Goal: Task Accomplishment & Management: Use online tool/utility

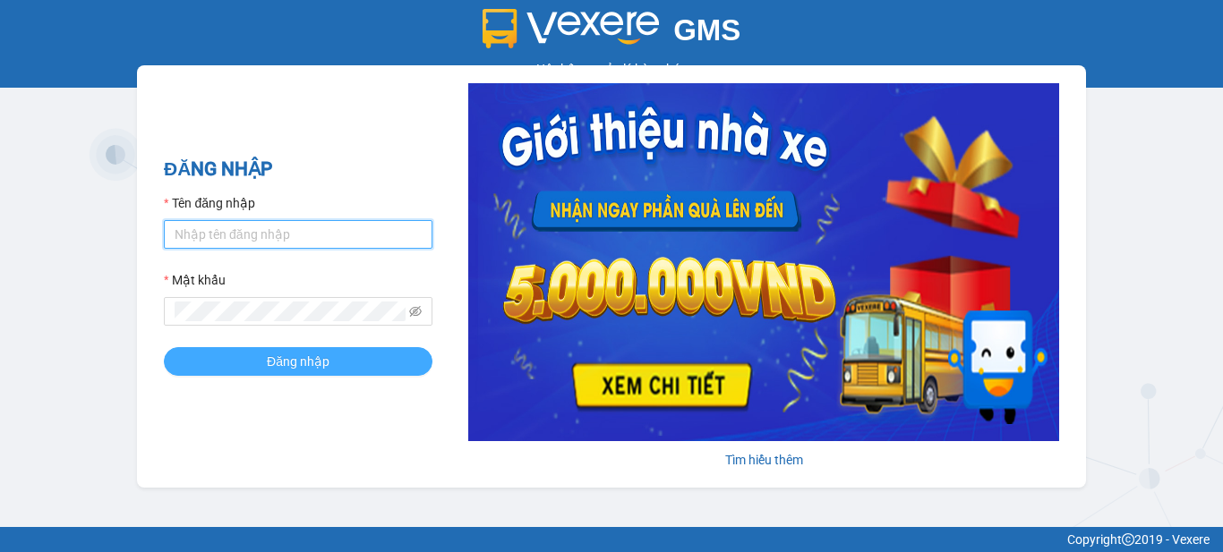
type input "vpbt1.mocthao"
click at [331, 359] on button "Đăng nhập" at bounding box center [298, 361] width 269 height 29
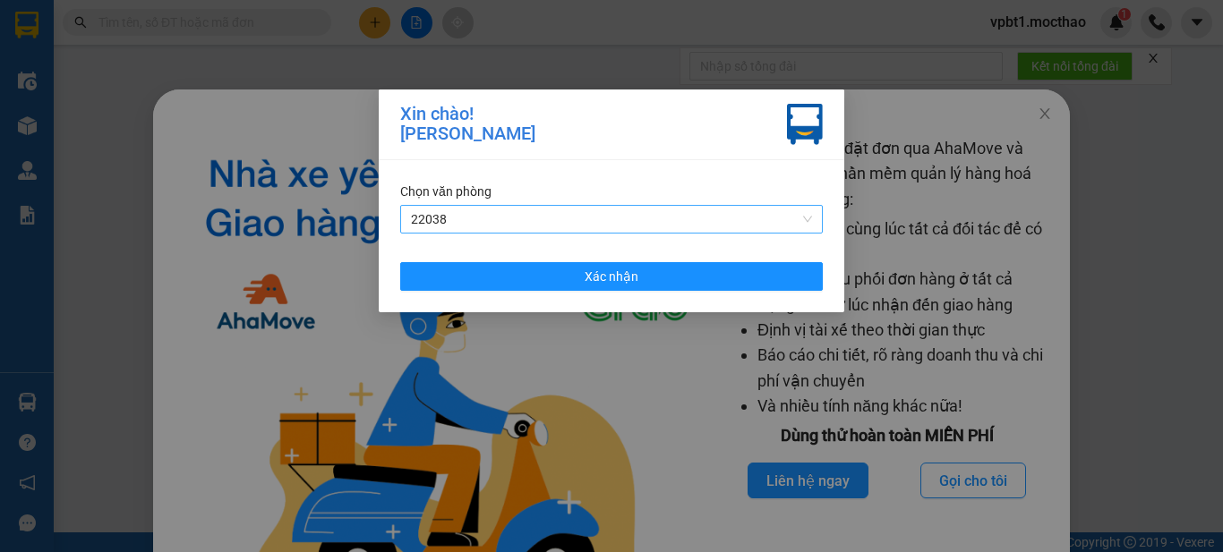
click at [710, 217] on span "22038" at bounding box center [611, 219] width 401 height 27
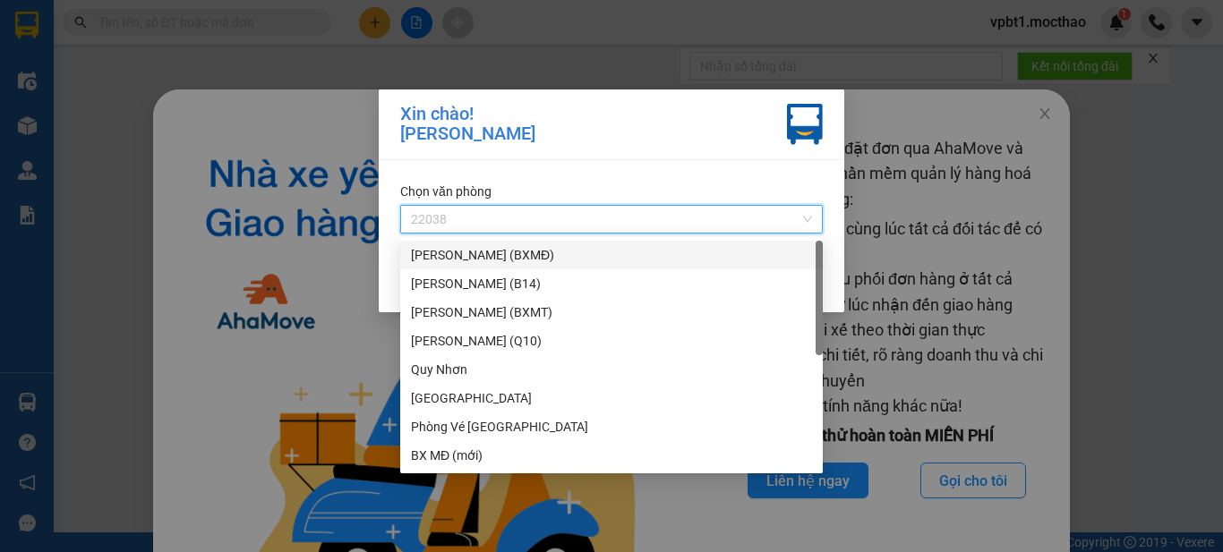
click at [591, 249] on div "[PERSON_NAME] (BXMĐ)" at bounding box center [611, 255] width 401 height 20
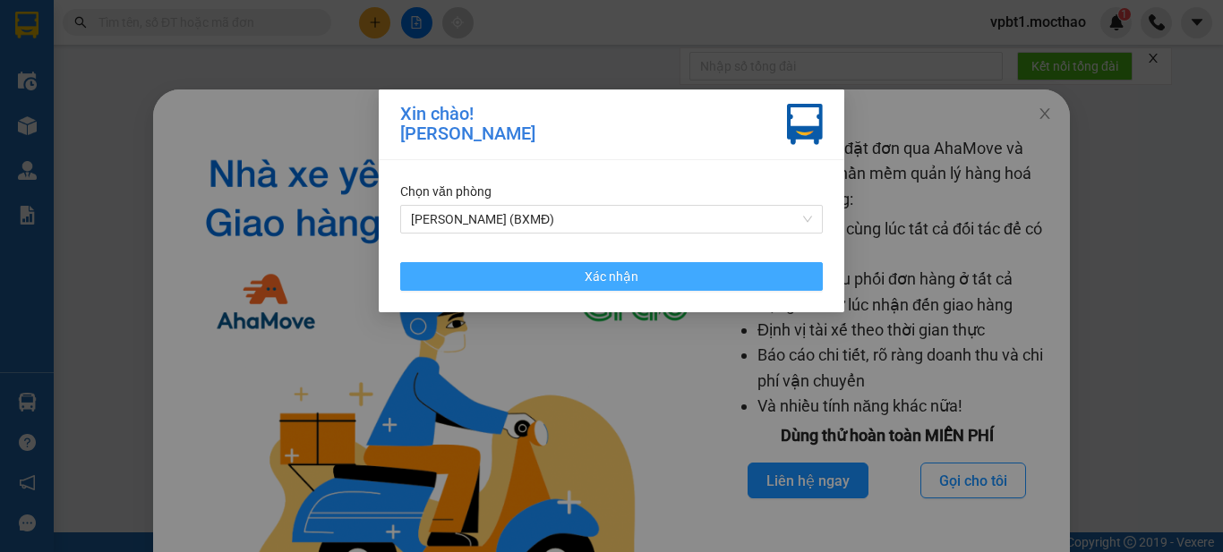
click at [704, 283] on button "Xác nhận" at bounding box center [611, 276] width 422 height 29
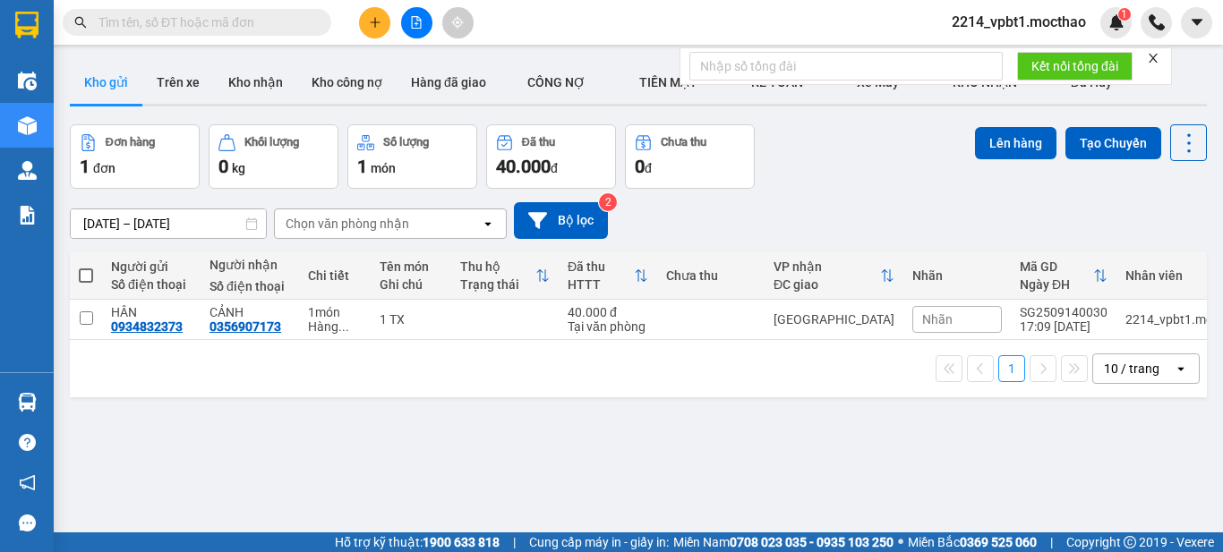
click at [385, 26] on button at bounding box center [374, 22] width 31 height 31
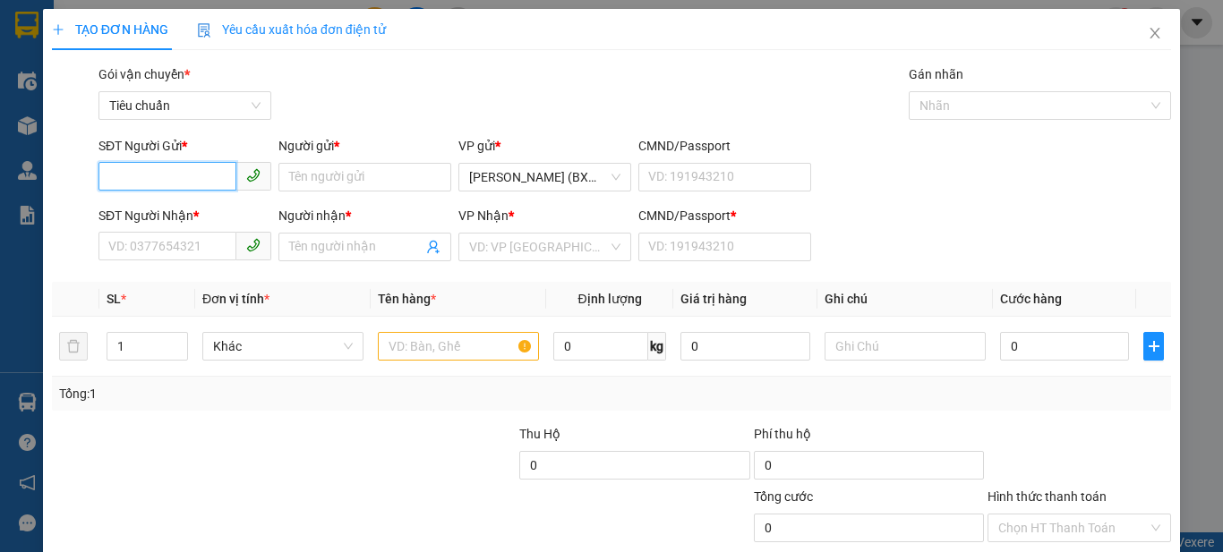
click at [166, 175] on input "SĐT Người Gửi *" at bounding box center [167, 176] width 138 height 29
click at [169, 212] on div "0901557606 - PHÚC" at bounding box center [182, 213] width 149 height 20
type input "0901557606"
type input "PHÚC"
type input "0377880923"
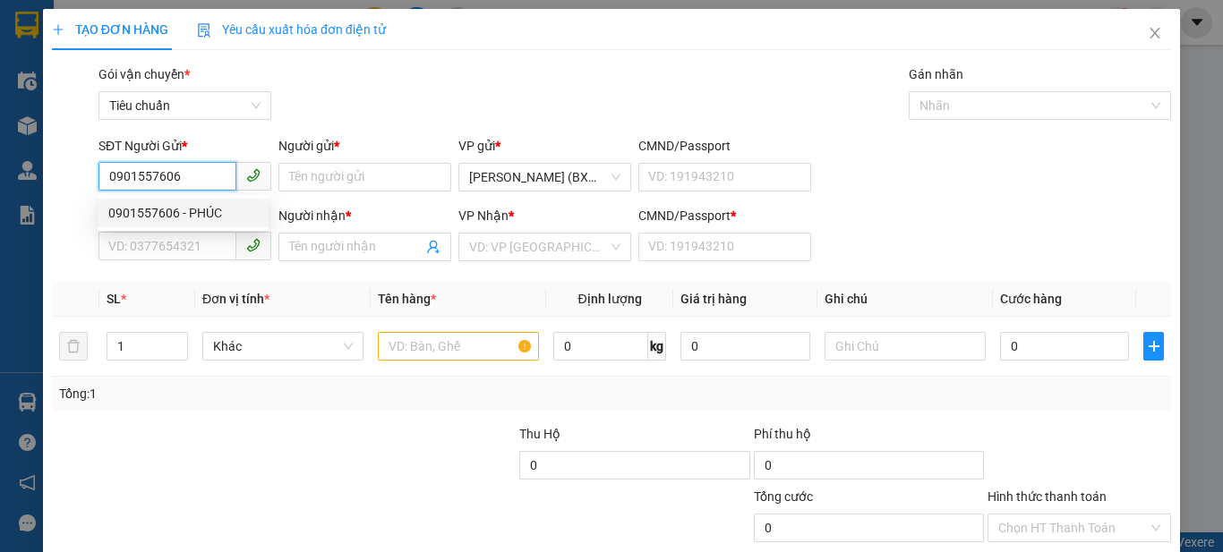
type input "CÚC"
type input "1"
type input "30.000"
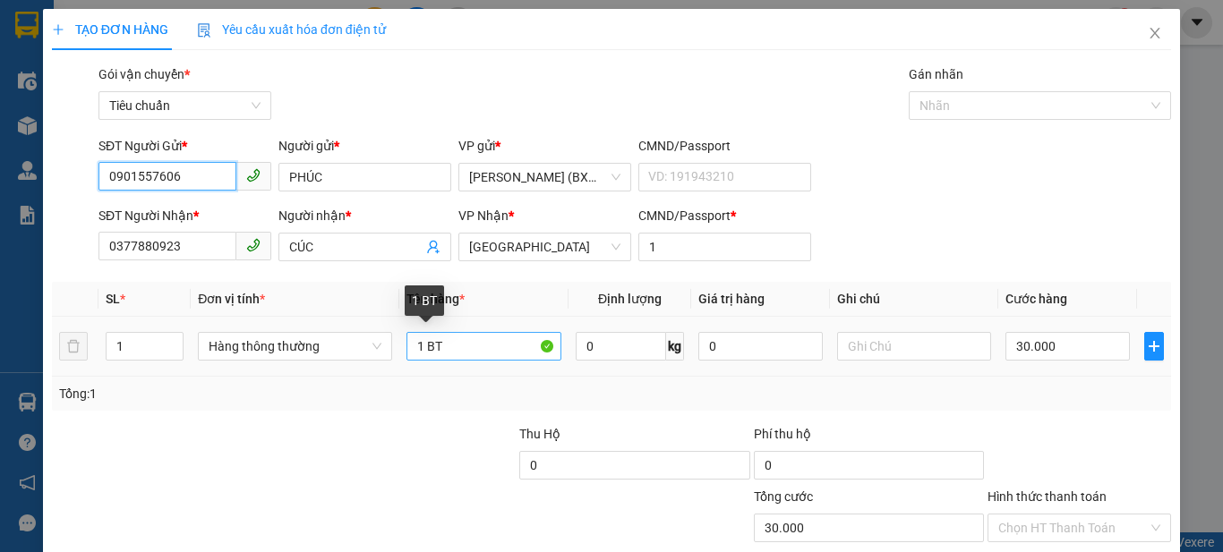
type input "0901557606"
click at [488, 354] on input "1 BT" at bounding box center [483, 346] width 155 height 29
type input "1 KIỆN"
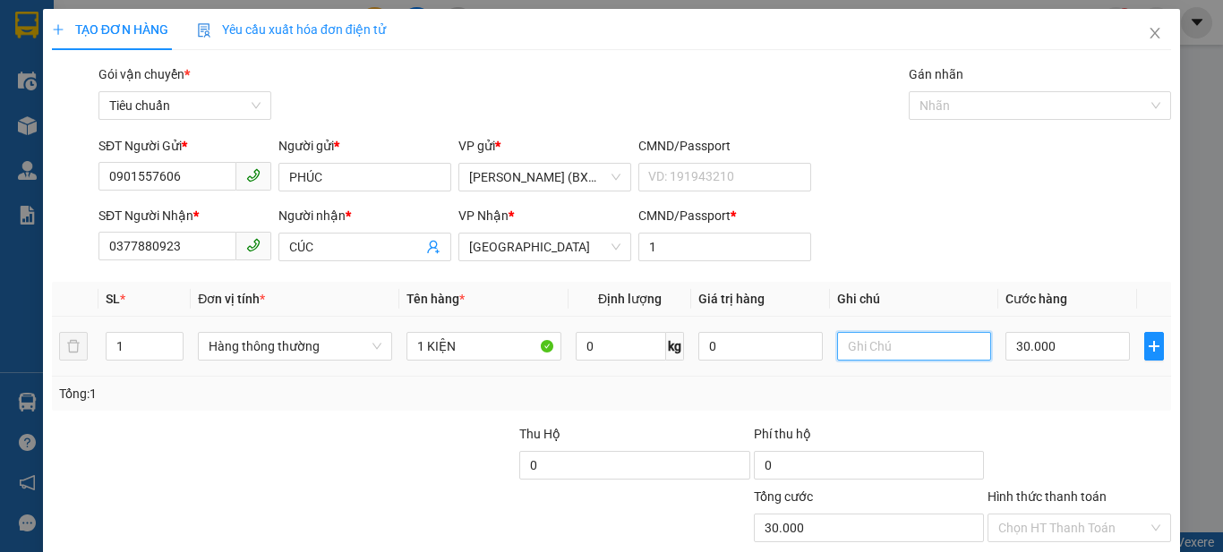
click at [880, 348] on input "text" at bounding box center [914, 346] width 155 height 29
type input "BÁNH TRUNG THU"
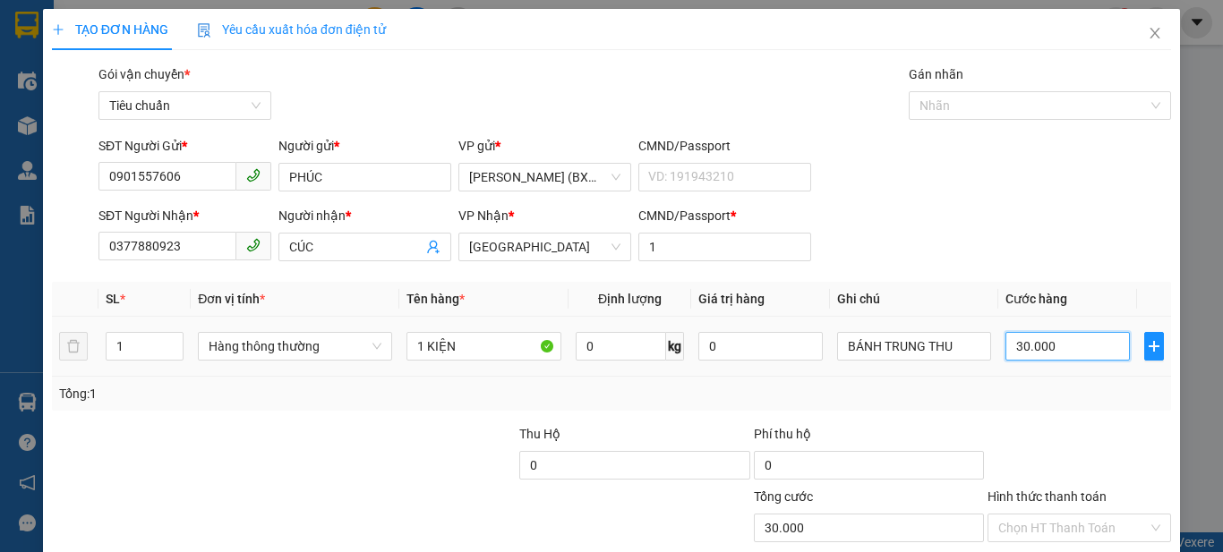
click at [1089, 343] on input "30.000" at bounding box center [1067, 346] width 124 height 29
type input "0"
type input "4"
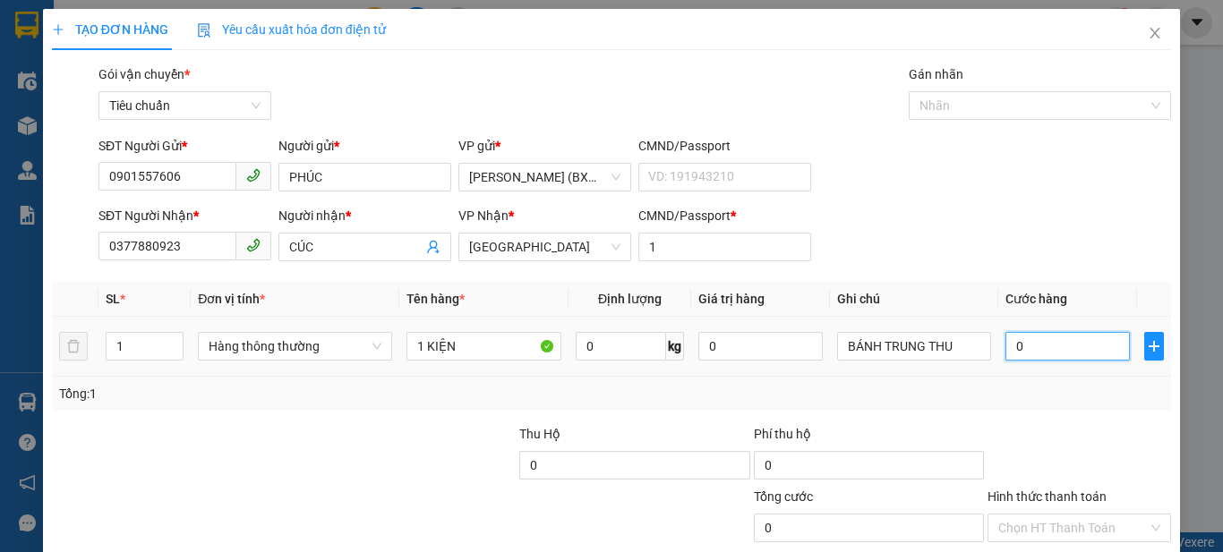
type input "4"
type input "04"
type input "40"
type input "040"
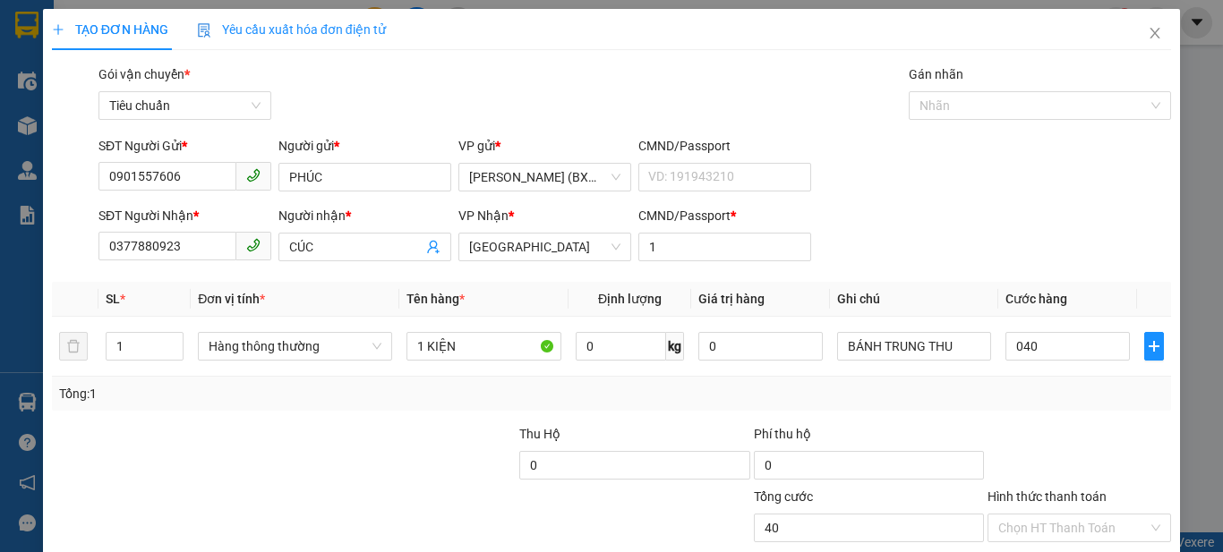
type input "40.000"
click at [977, 150] on div "SĐT Người Gửi * 0901557606 Người gửi * PHÚC VP gửi * [PERSON_NAME] (BXMĐ) CMND/…" at bounding box center [634, 167] width 1079 height 63
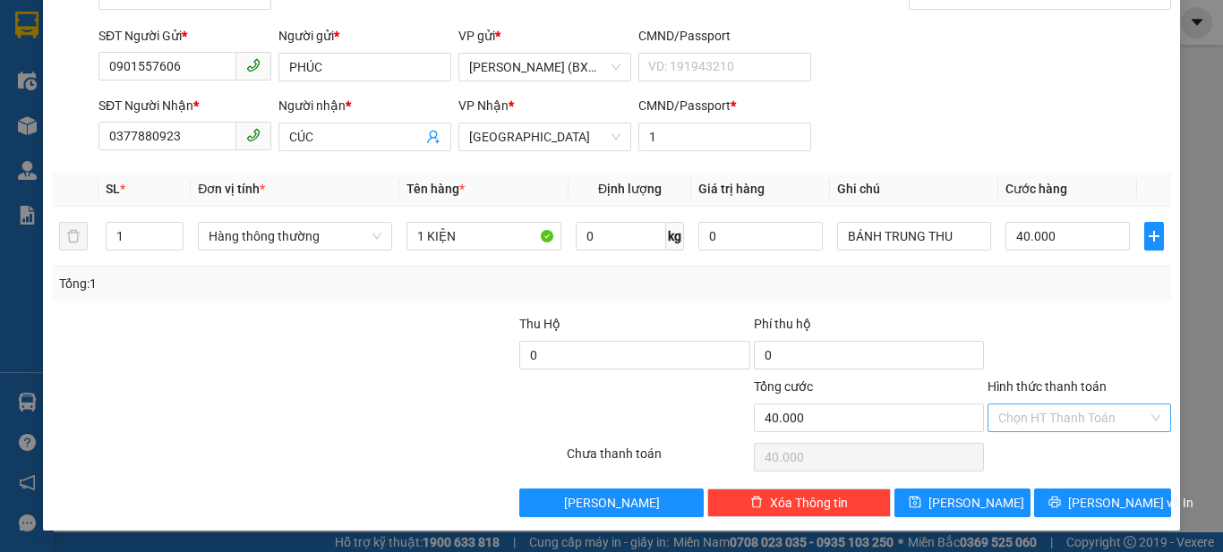
click at [1036, 426] on input "Hình thức thanh toán" at bounding box center [1072, 418] width 149 height 27
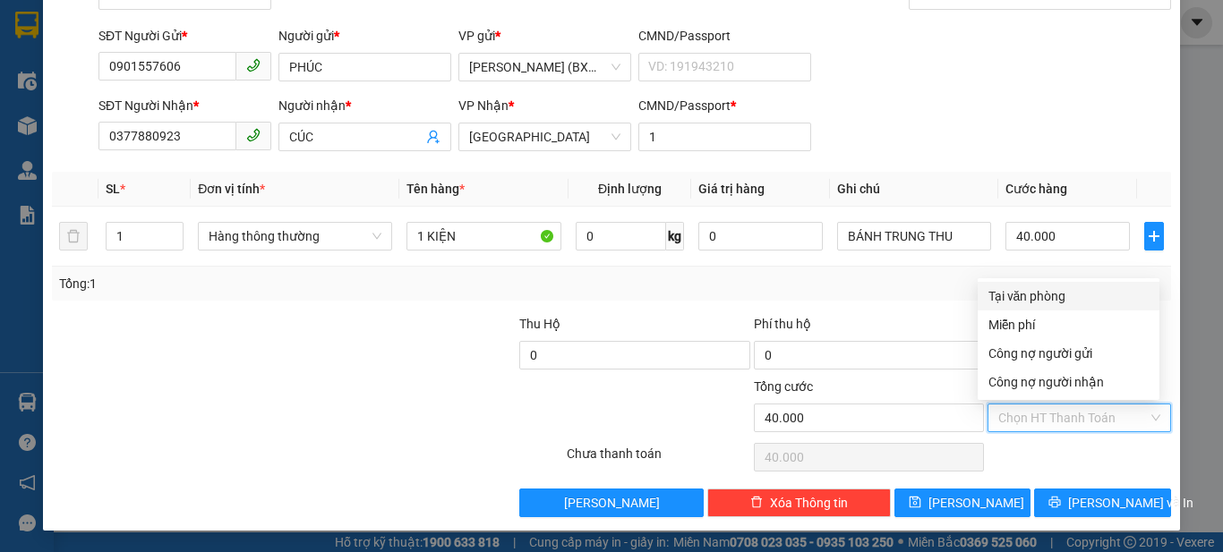
drag, startPoint x: 1033, startPoint y: 288, endPoint x: 1030, endPoint y: 320, distance: 32.3
click at [1034, 287] on div "Tại văn phòng" at bounding box center [1068, 296] width 160 height 20
type input "0"
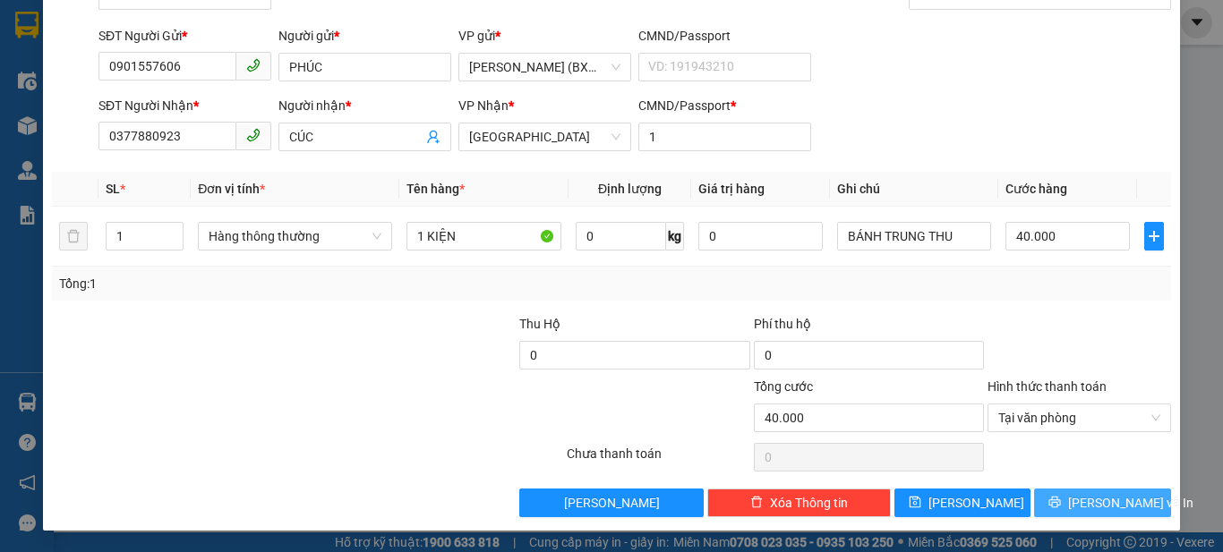
click at [1079, 510] on span "[PERSON_NAME] và In" at bounding box center [1130, 503] width 125 height 20
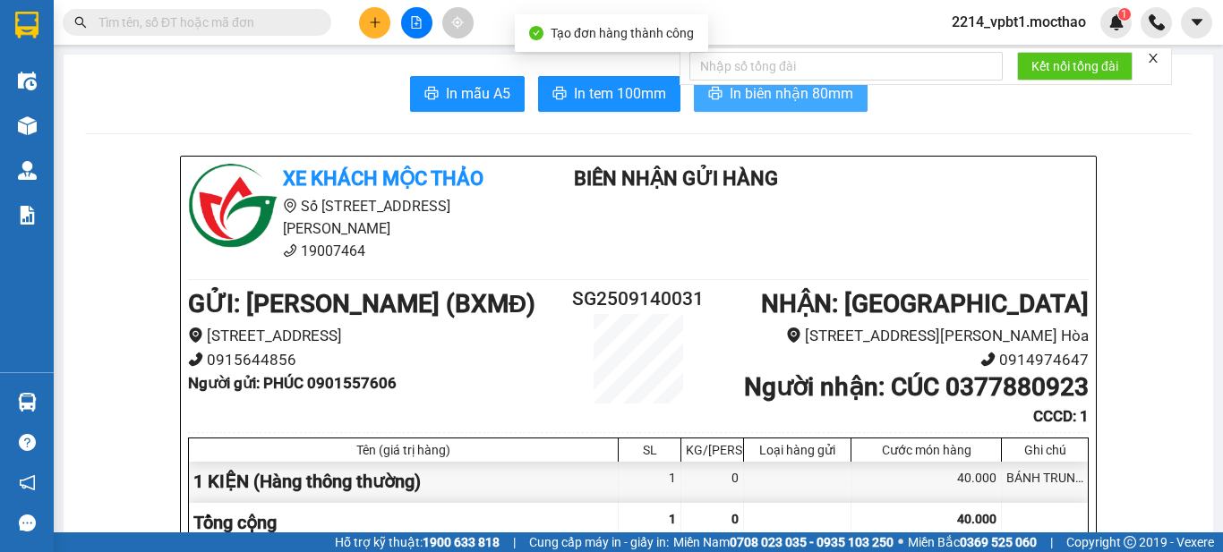
click at [768, 91] on span "In biên nhận 80mm" at bounding box center [791, 93] width 124 height 22
